Goal: Task Accomplishment & Management: Manage account settings

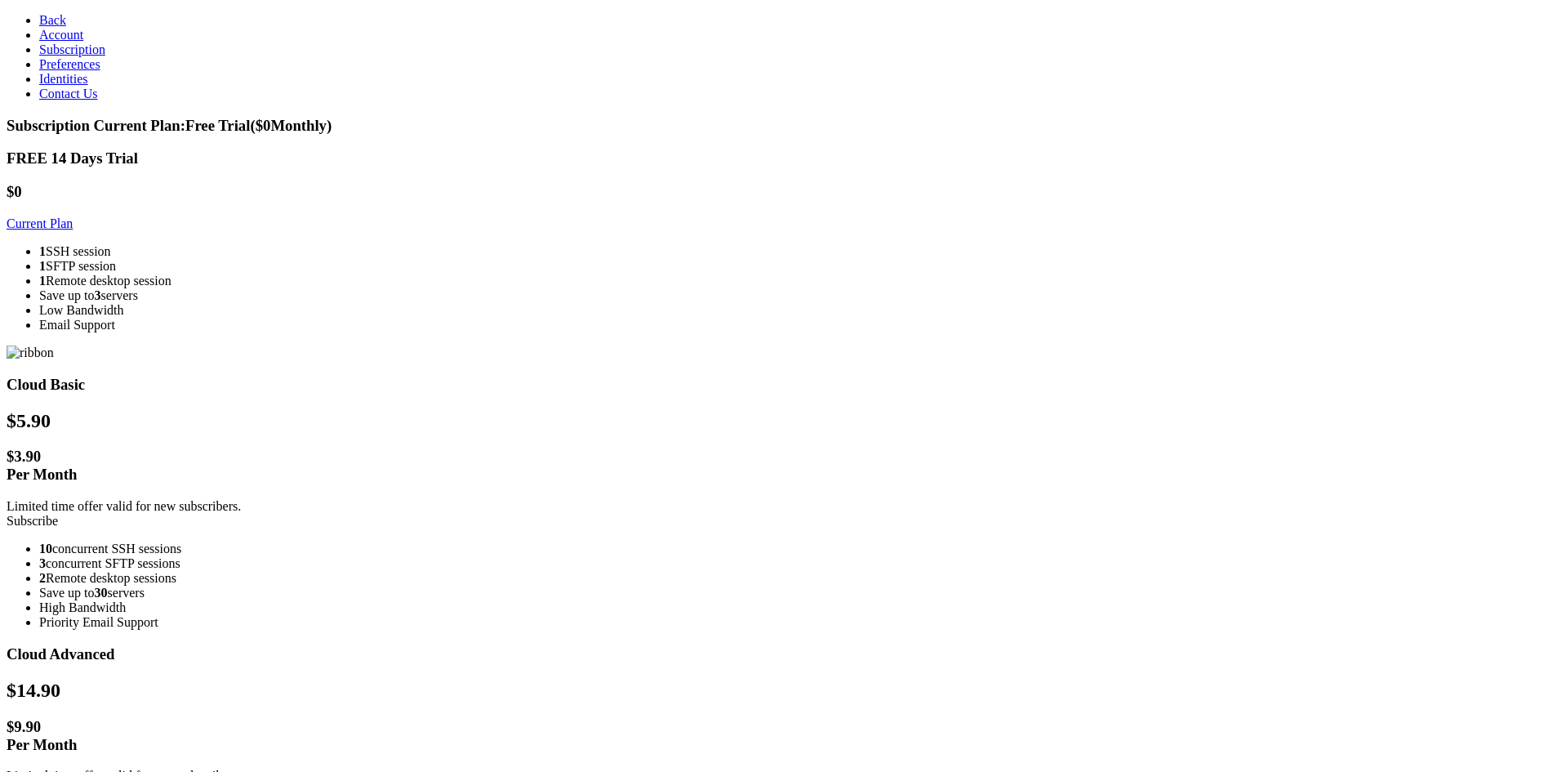
click at [73, 216] on link "Current Plan" at bounding box center [39, 223] width 66 height 14
click at [73, 223] on link "Current Plan" at bounding box center [39, 223] width 66 height 14
click at [73, 216] on link "Current Plan" at bounding box center [39, 223] width 66 height 14
click at [47, 42] on span "Account" at bounding box center [62, 34] width 44 height 14
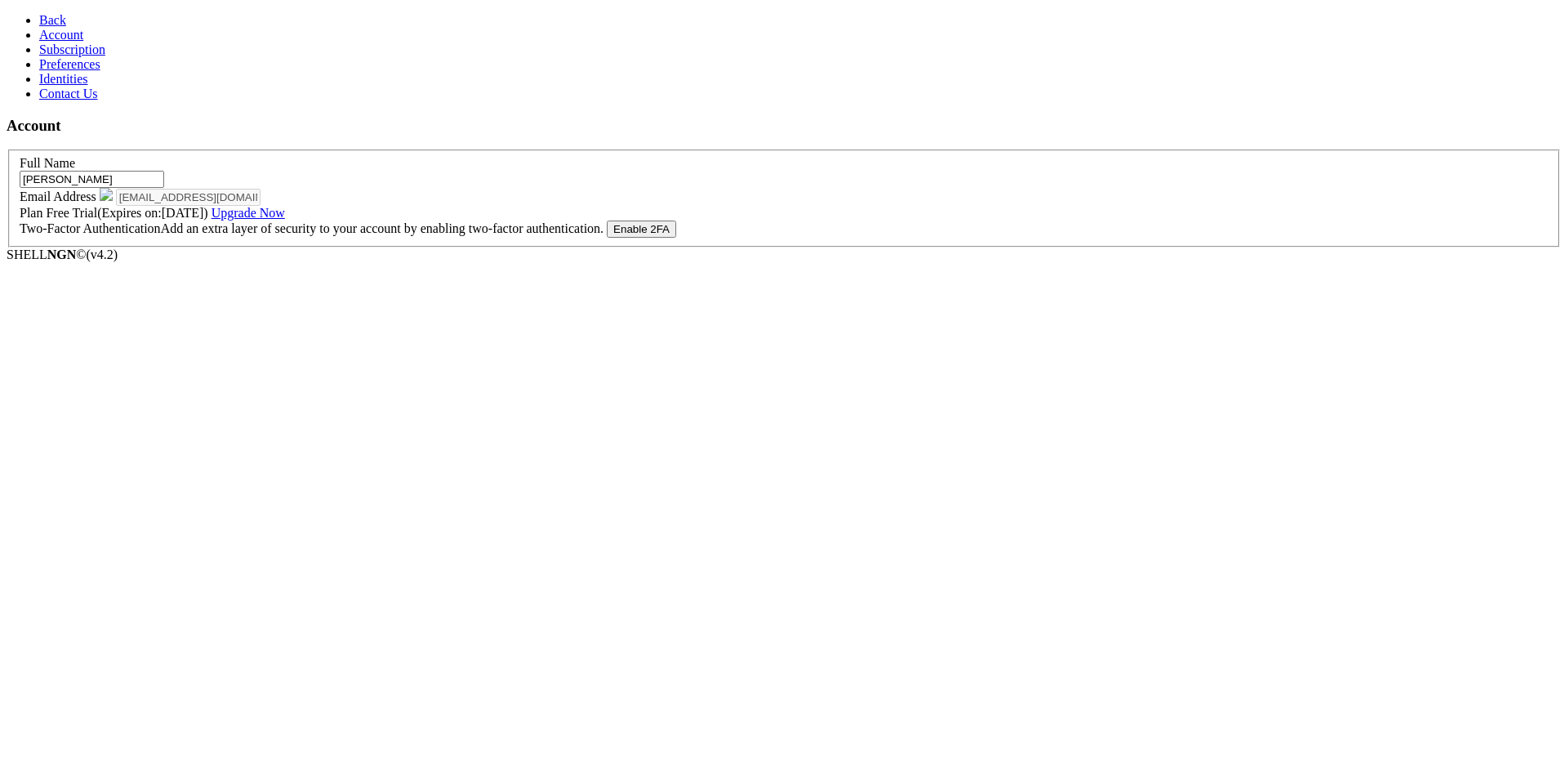
click at [676, 238] on button "Enable 2FA" at bounding box center [641, 229] width 69 height 17
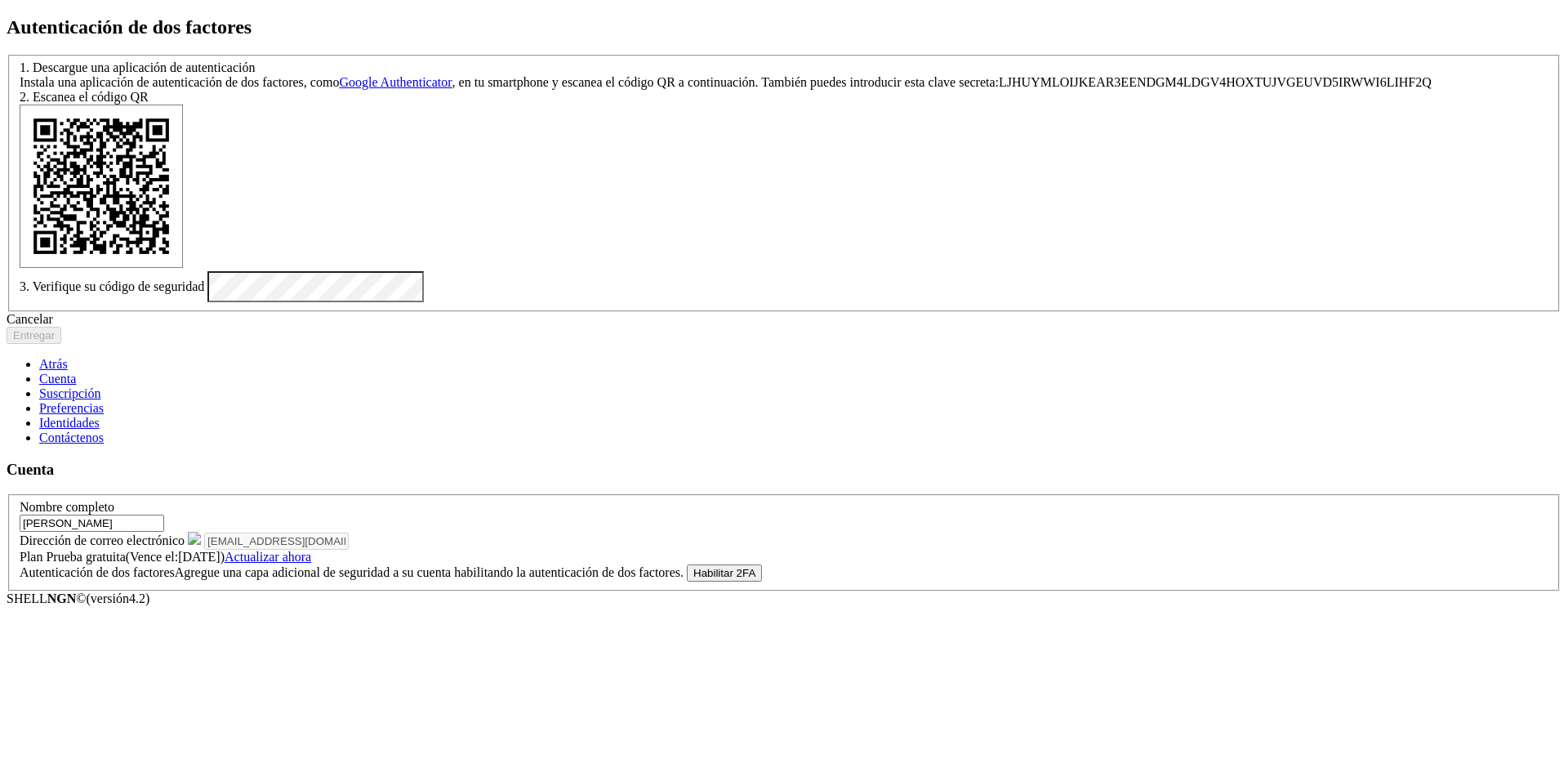
click at [1236, 55] on div "Autenticación de dos factores 1. Descargue una aplicación de autenticación Inst…" at bounding box center [784, 180] width 1554 height 328
click at [7, 55] on icon at bounding box center [7, 55] width 0 height 0
